Goal: Information Seeking & Learning: Learn about a topic

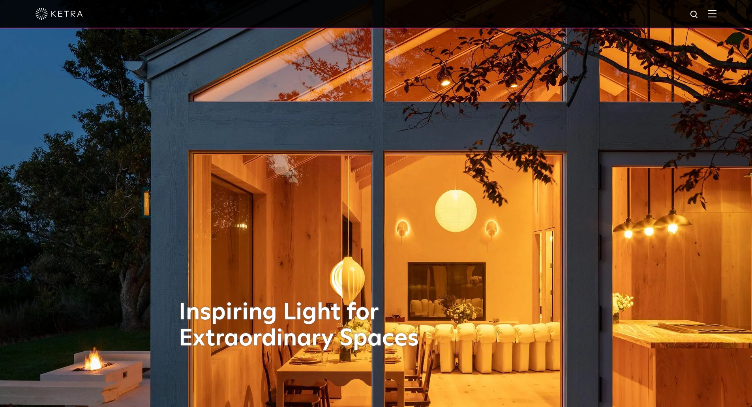
click at [717, 17] on img at bounding box center [712, 14] width 9 height 8
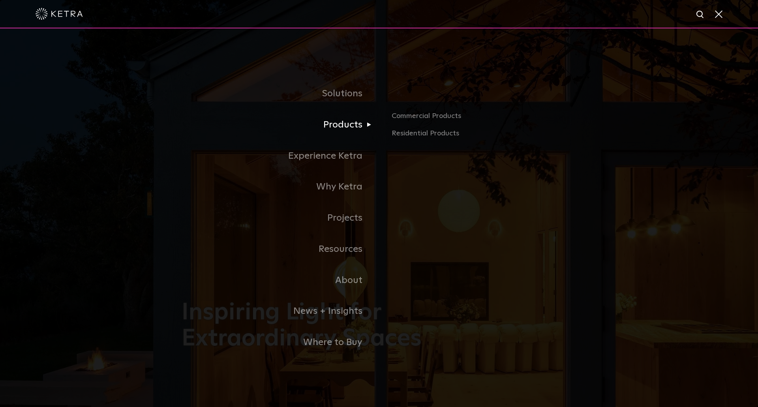
click at [372, 124] on link "Products" at bounding box center [280, 124] width 197 height 31
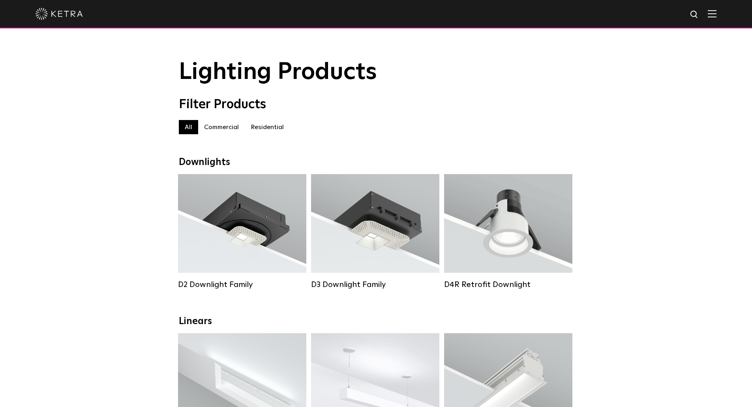
click at [224, 130] on label "Commercial" at bounding box center [221, 127] width 47 height 14
